Goal: Information Seeking & Learning: Understand process/instructions

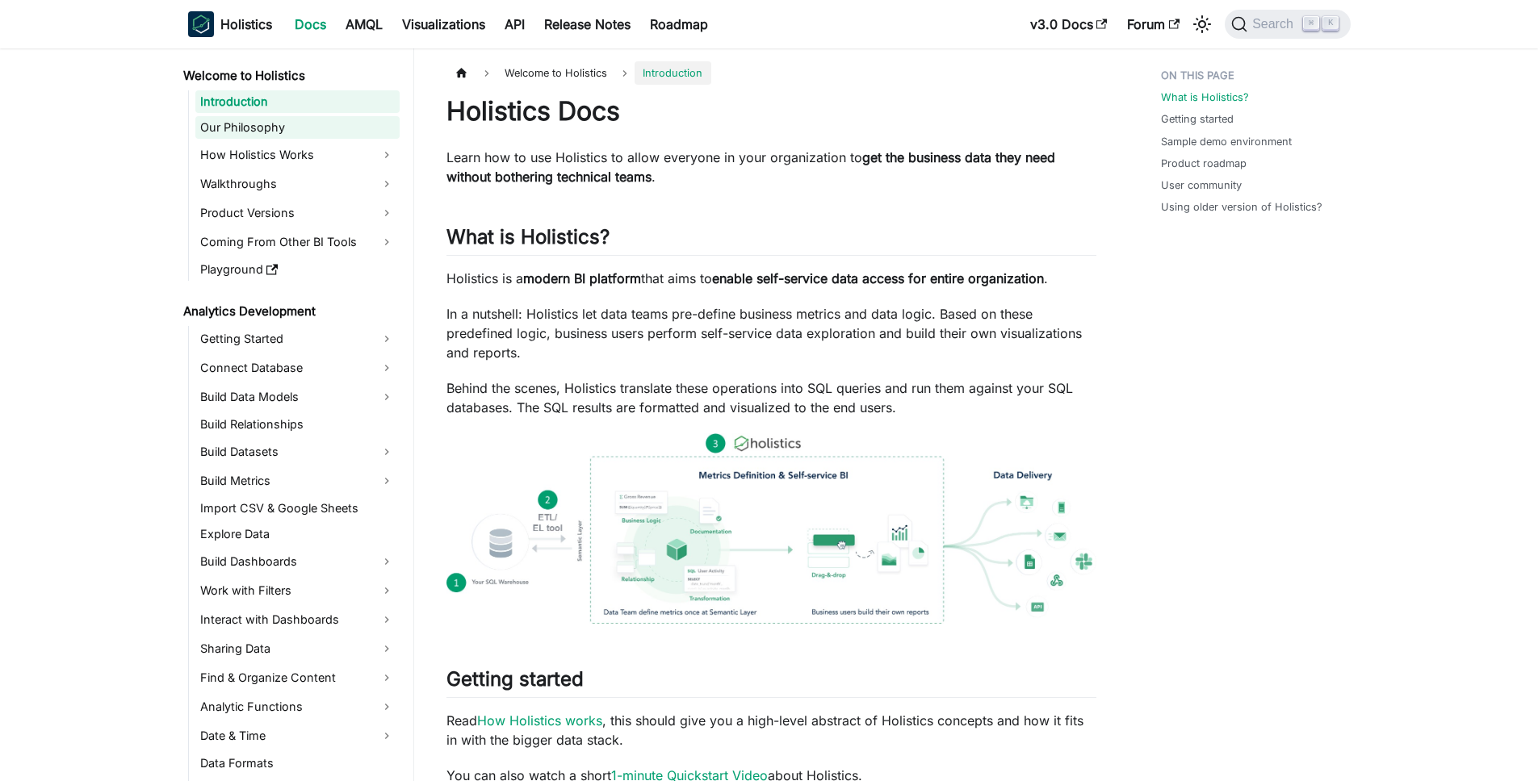
click at [303, 134] on link "Our Philosophy" at bounding box center [297, 127] width 204 height 23
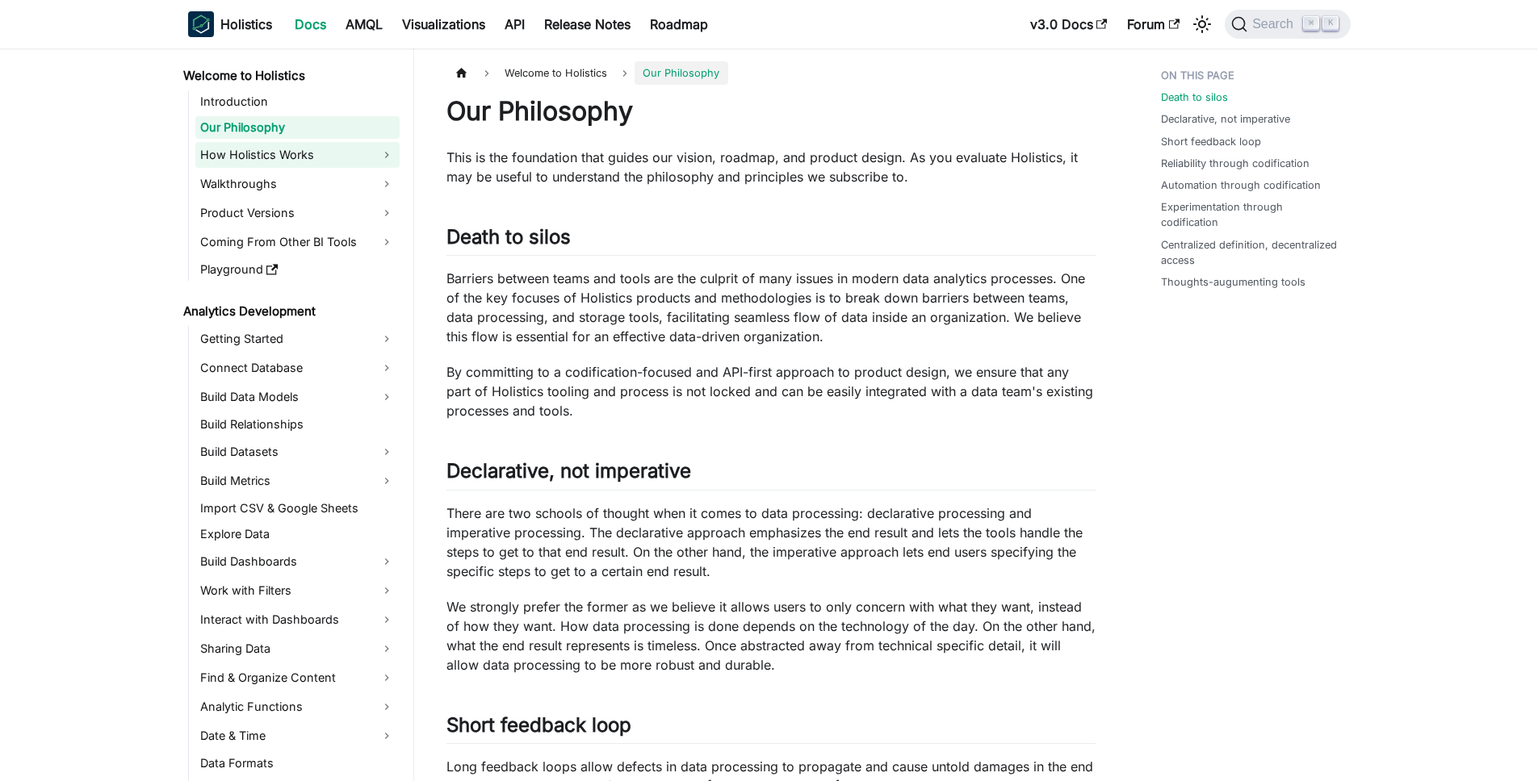
click at [310, 153] on link "How Holistics Works" at bounding box center [297, 155] width 204 height 26
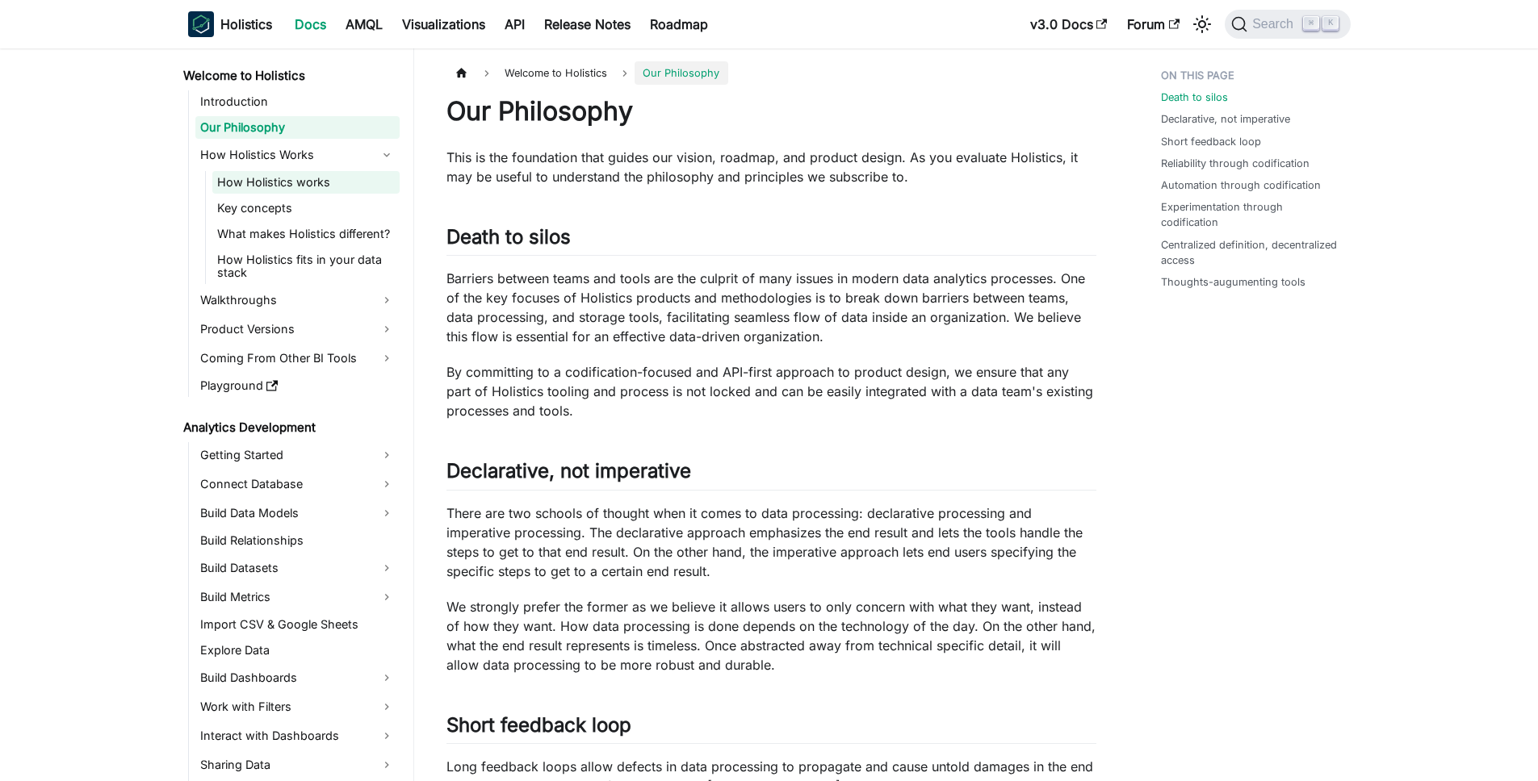
click at [309, 179] on link "How Holistics works" at bounding box center [305, 182] width 187 height 23
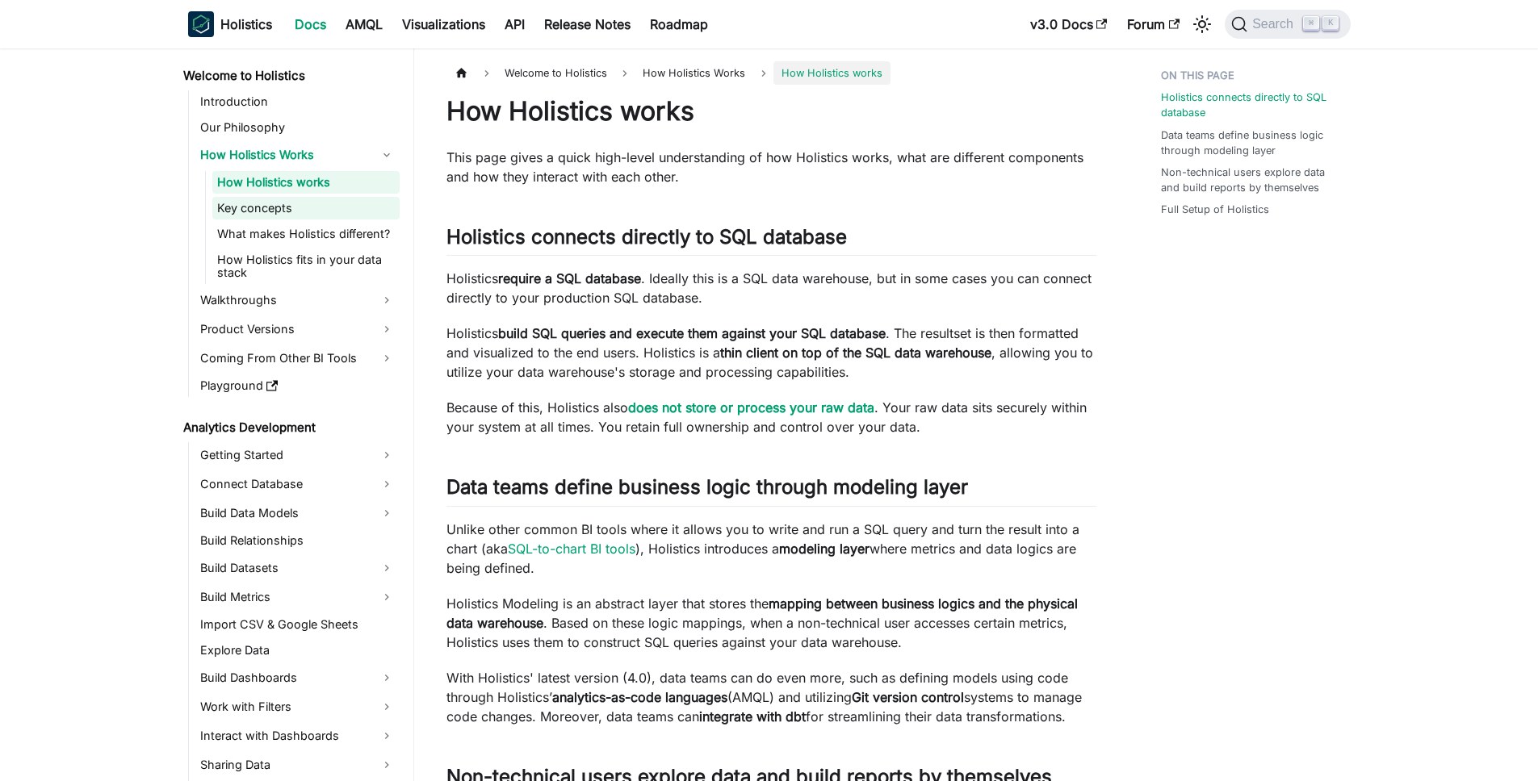
click at [321, 204] on link "Key concepts" at bounding box center [305, 208] width 187 height 23
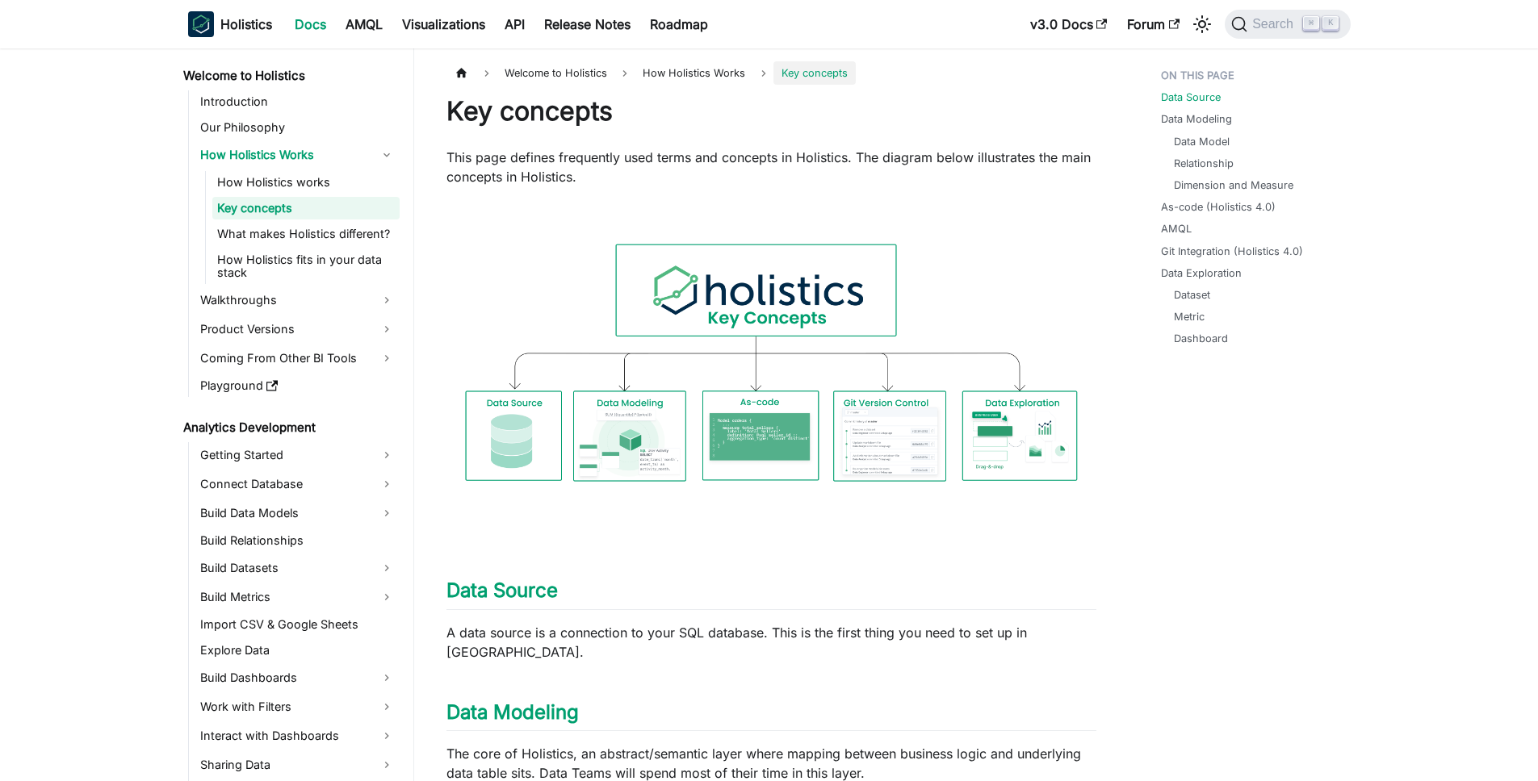
click at [337, 221] on ul "How Holistics works Key concepts What makes Holistics different? How Holistics …" at bounding box center [302, 227] width 195 height 113
click at [343, 236] on link "What makes Holistics different?" at bounding box center [305, 234] width 187 height 23
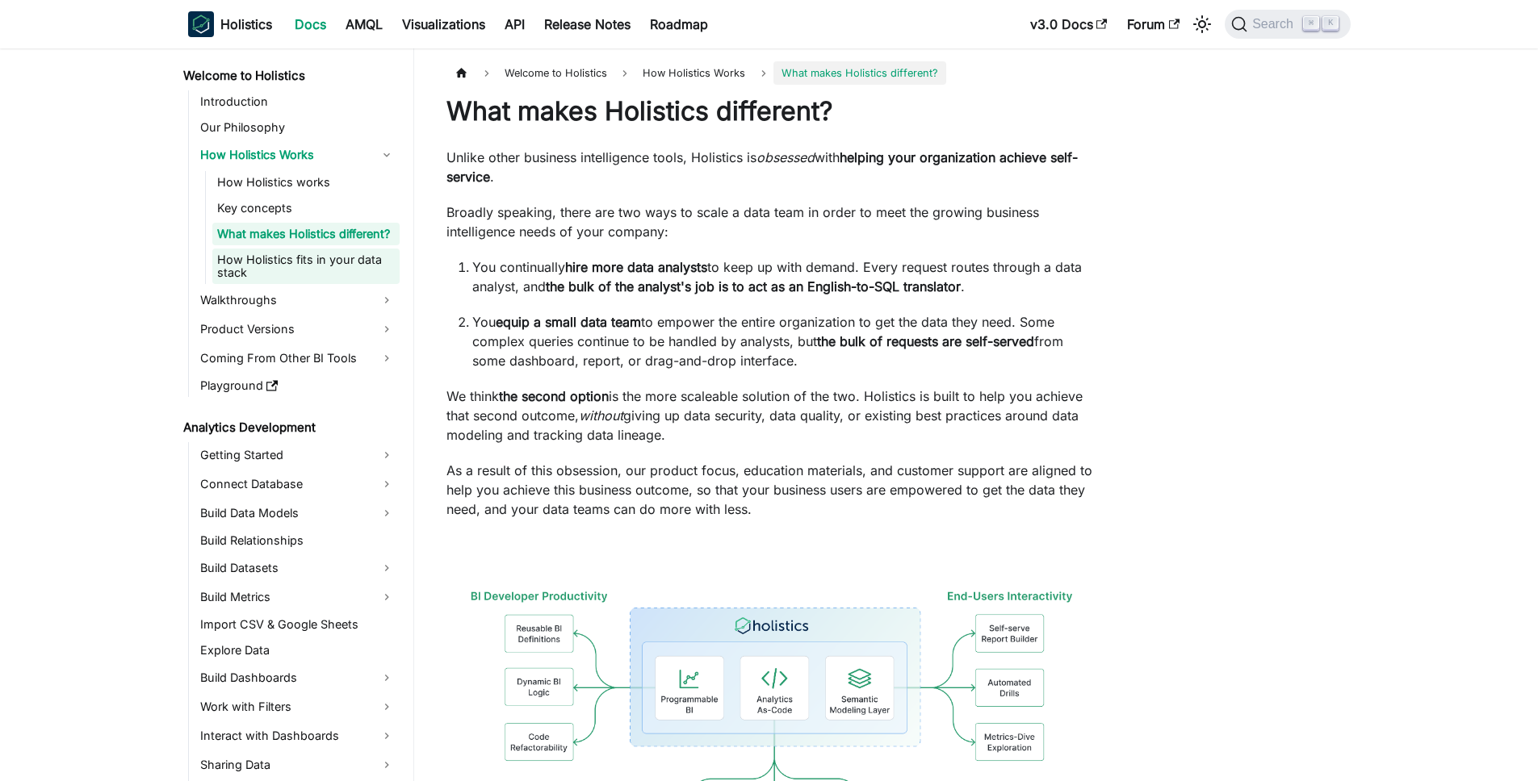
click at [341, 263] on link "How Holistics fits in your data stack" at bounding box center [305, 267] width 187 height 36
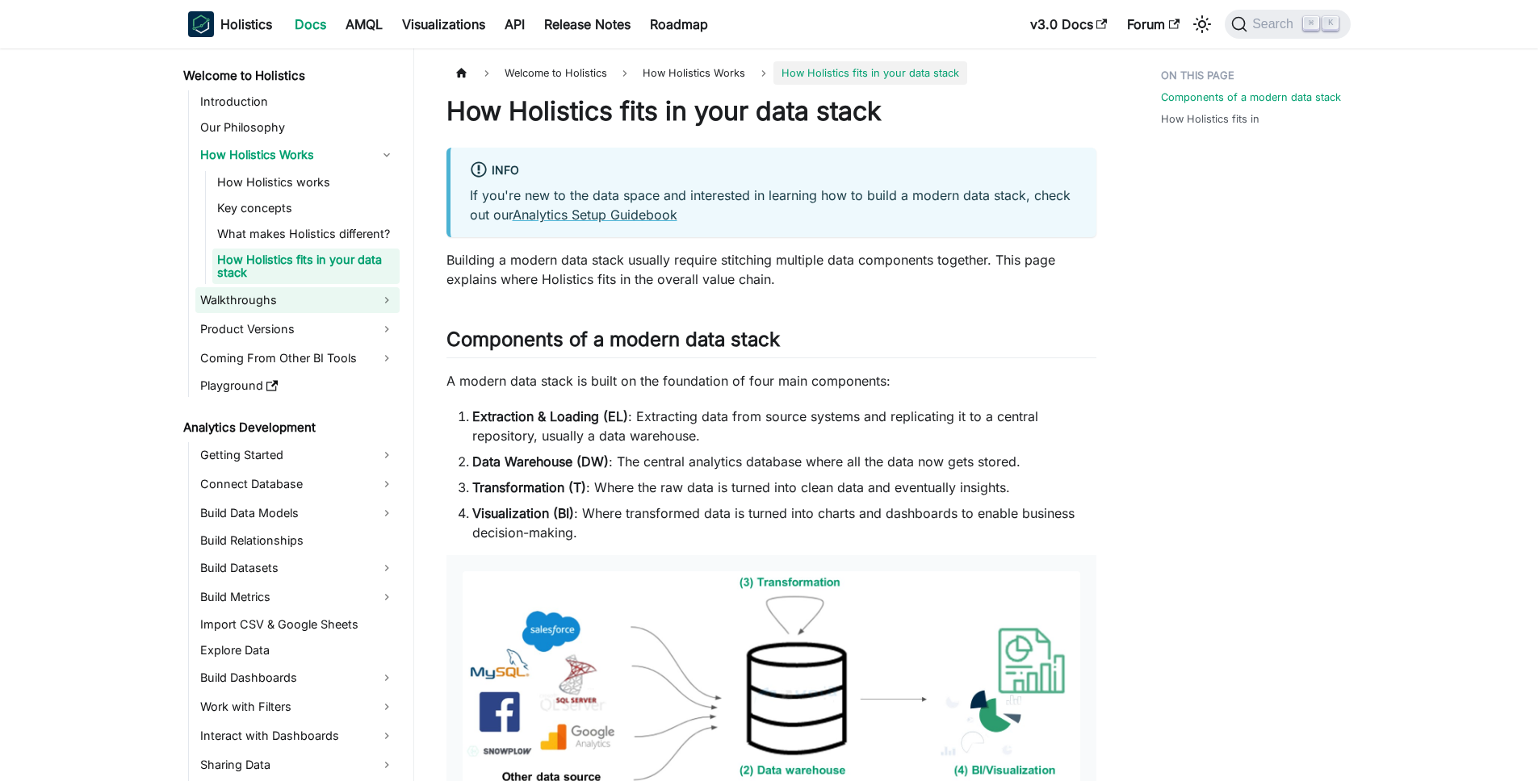
click at [337, 287] on link "Walkthroughs" at bounding box center [297, 300] width 204 height 26
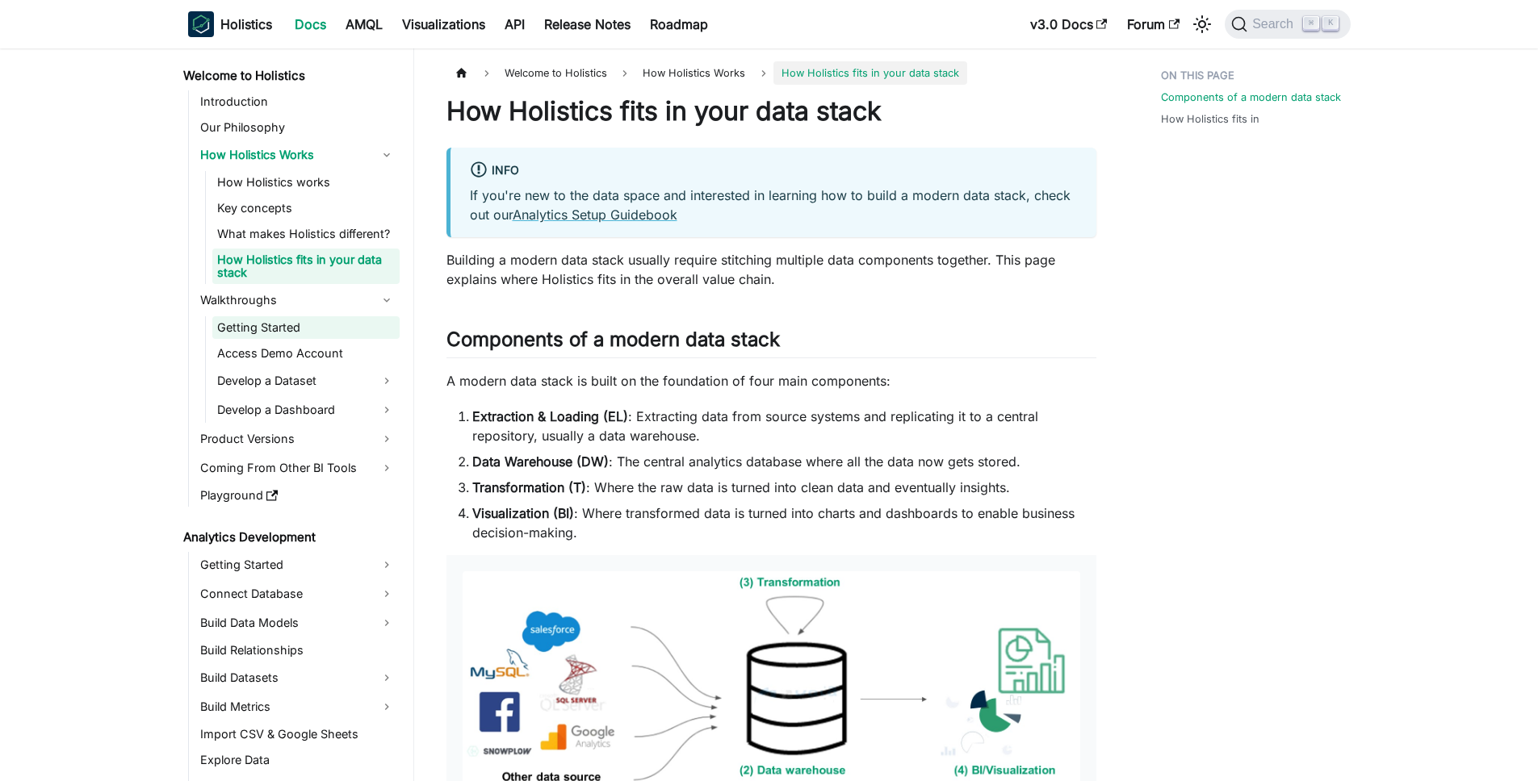
click at [337, 327] on link "Getting Started" at bounding box center [305, 327] width 187 height 23
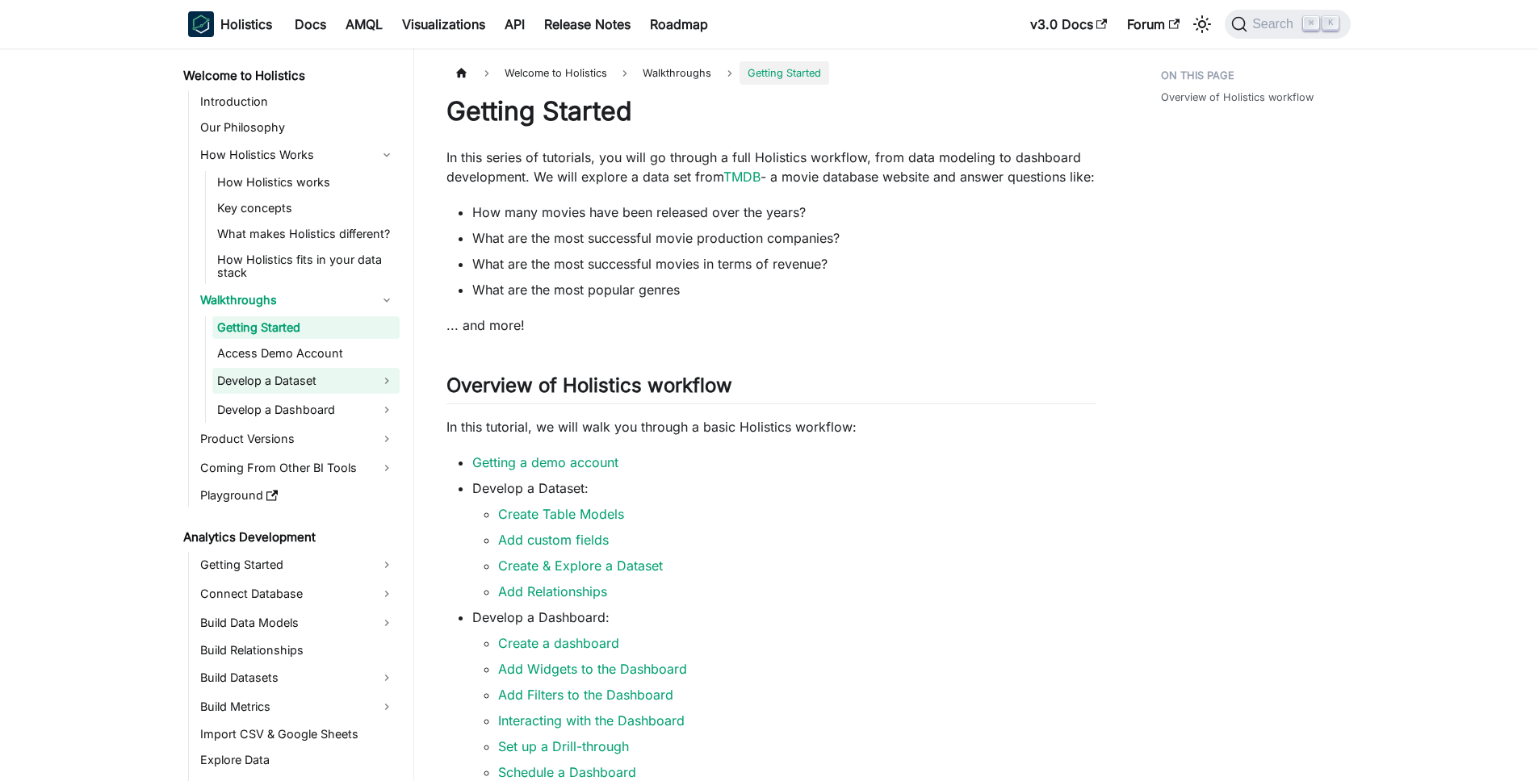
click at [343, 371] on link "Develop a Dataset" at bounding box center [305, 381] width 187 height 26
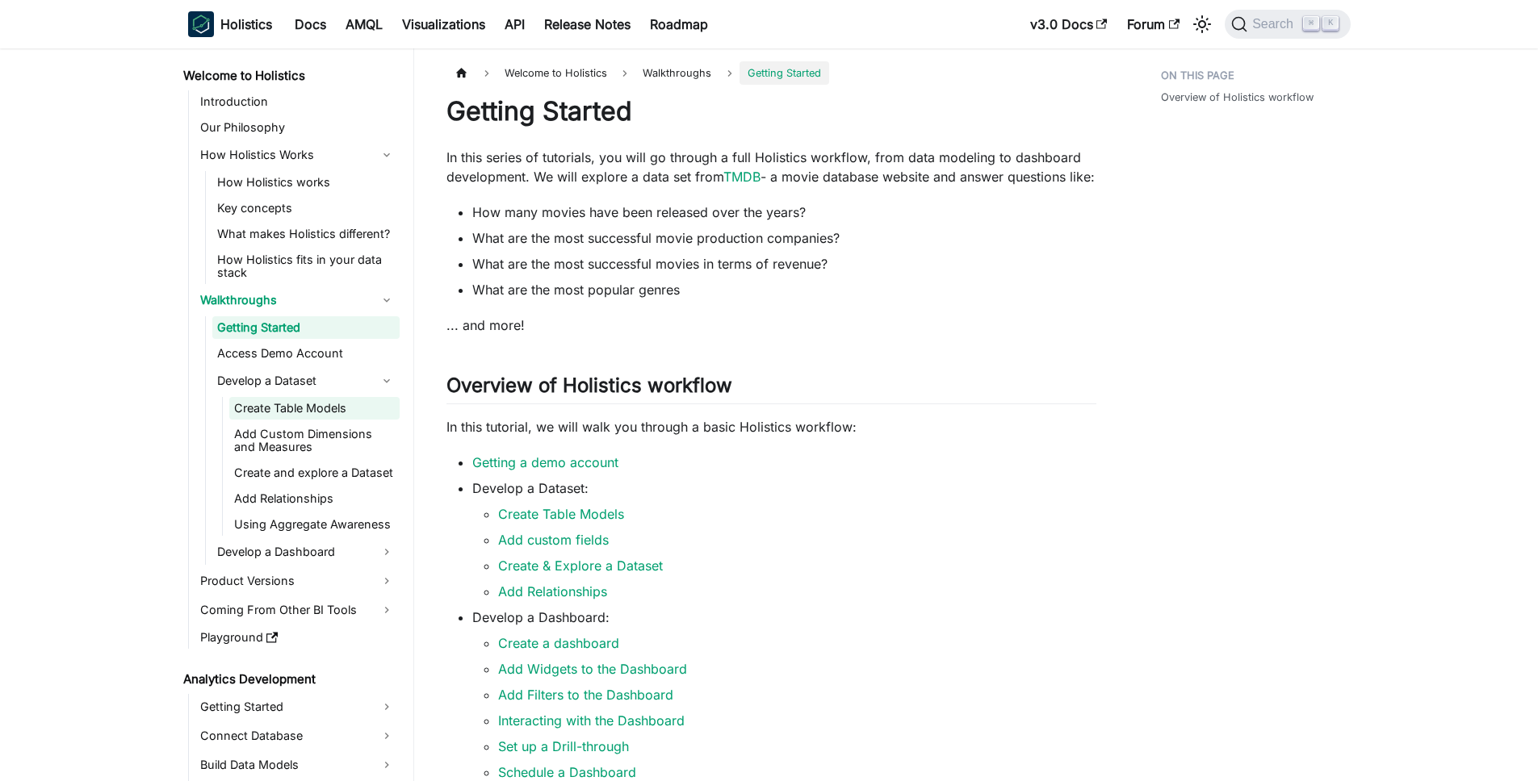
click at [339, 407] on link "Create Table Models" at bounding box center [314, 408] width 170 height 23
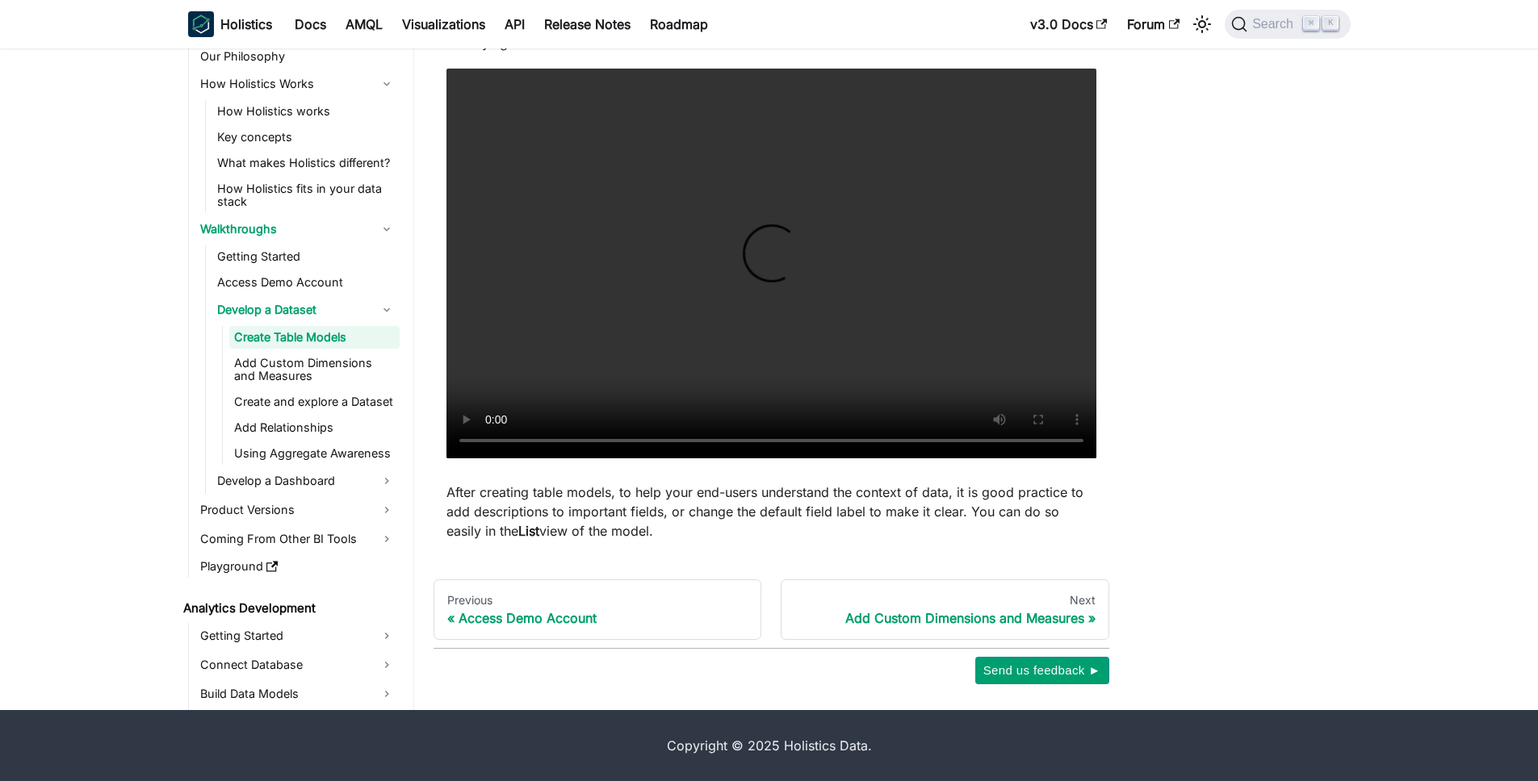
scroll to position [421, 0]
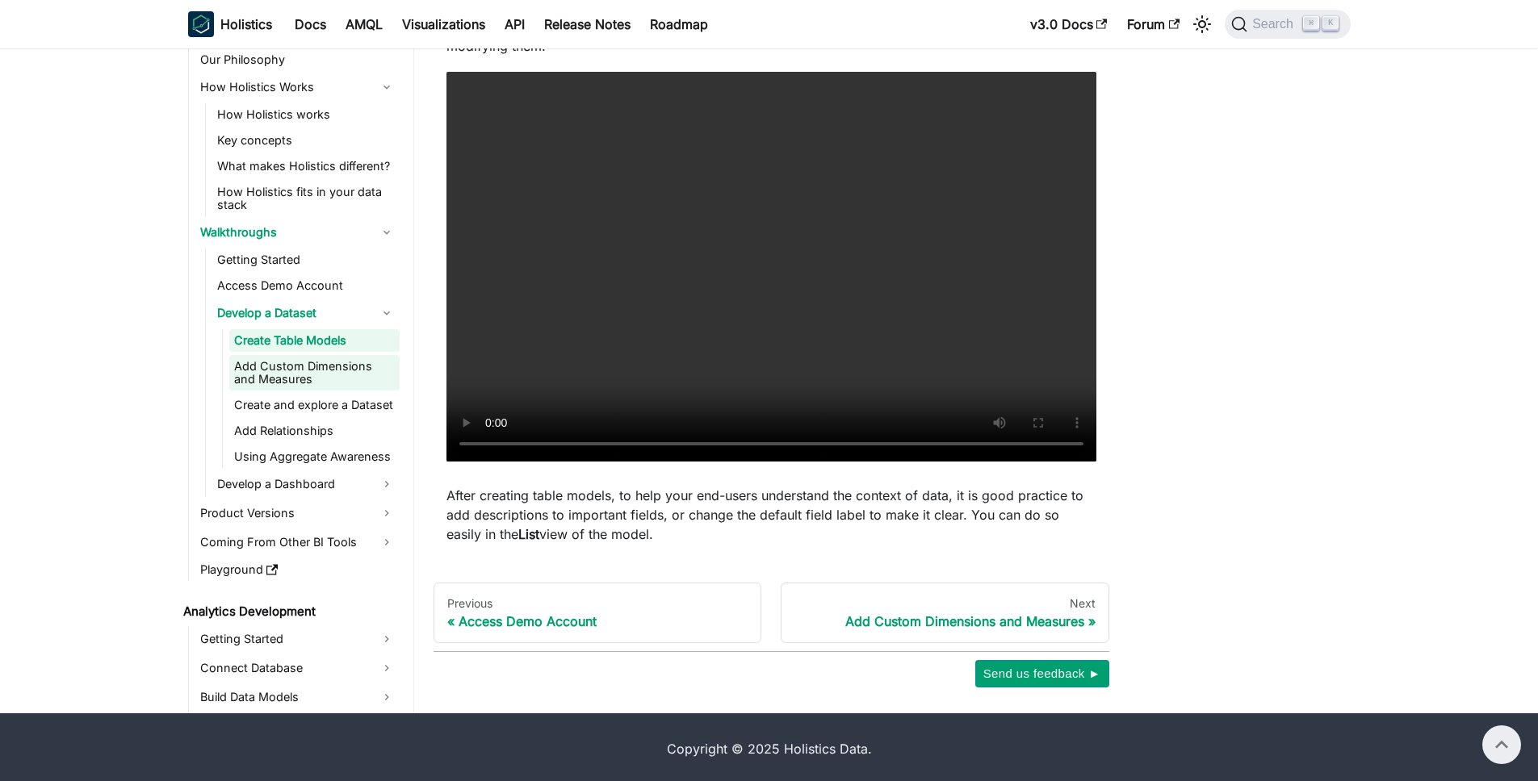
click at [255, 379] on link "Add Custom Dimensions and Measures" at bounding box center [314, 373] width 170 height 36
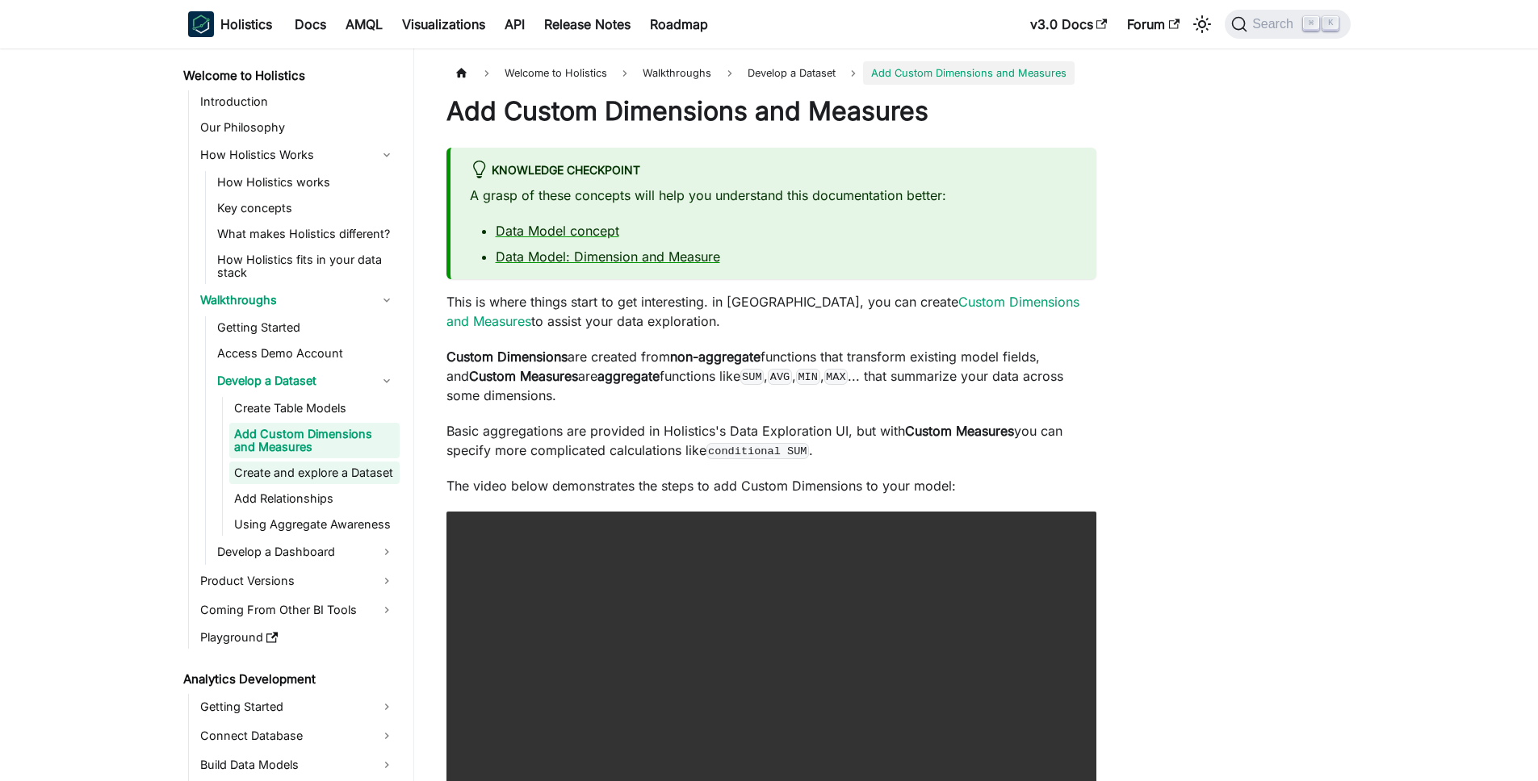
click at [284, 466] on link "Create and explore a Dataset" at bounding box center [314, 473] width 170 height 23
